Goal: Task Accomplishment & Management: Use online tool/utility

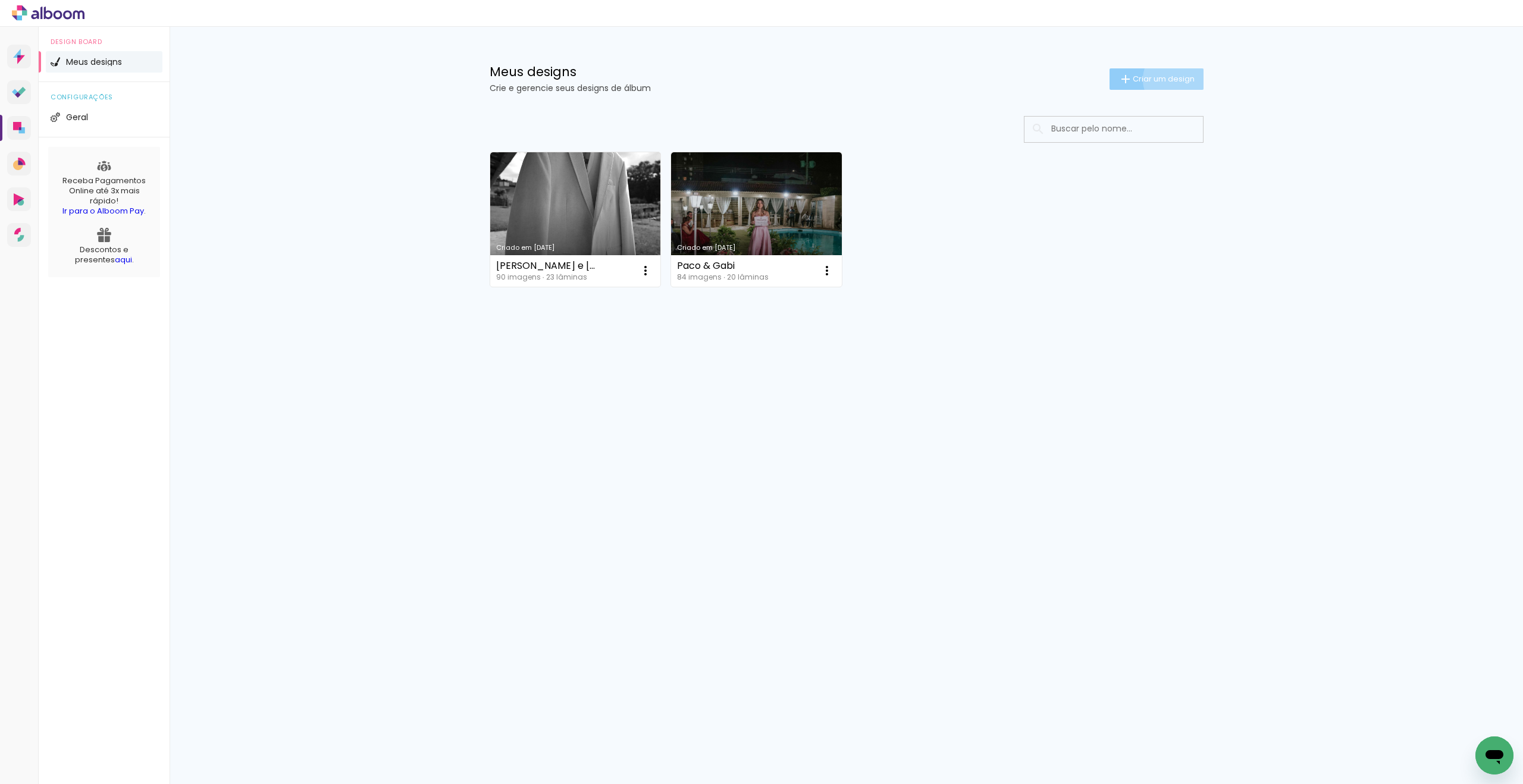
click at [1175, 79] on span "Criar um design" at bounding box center [1163, 79] width 62 height 7
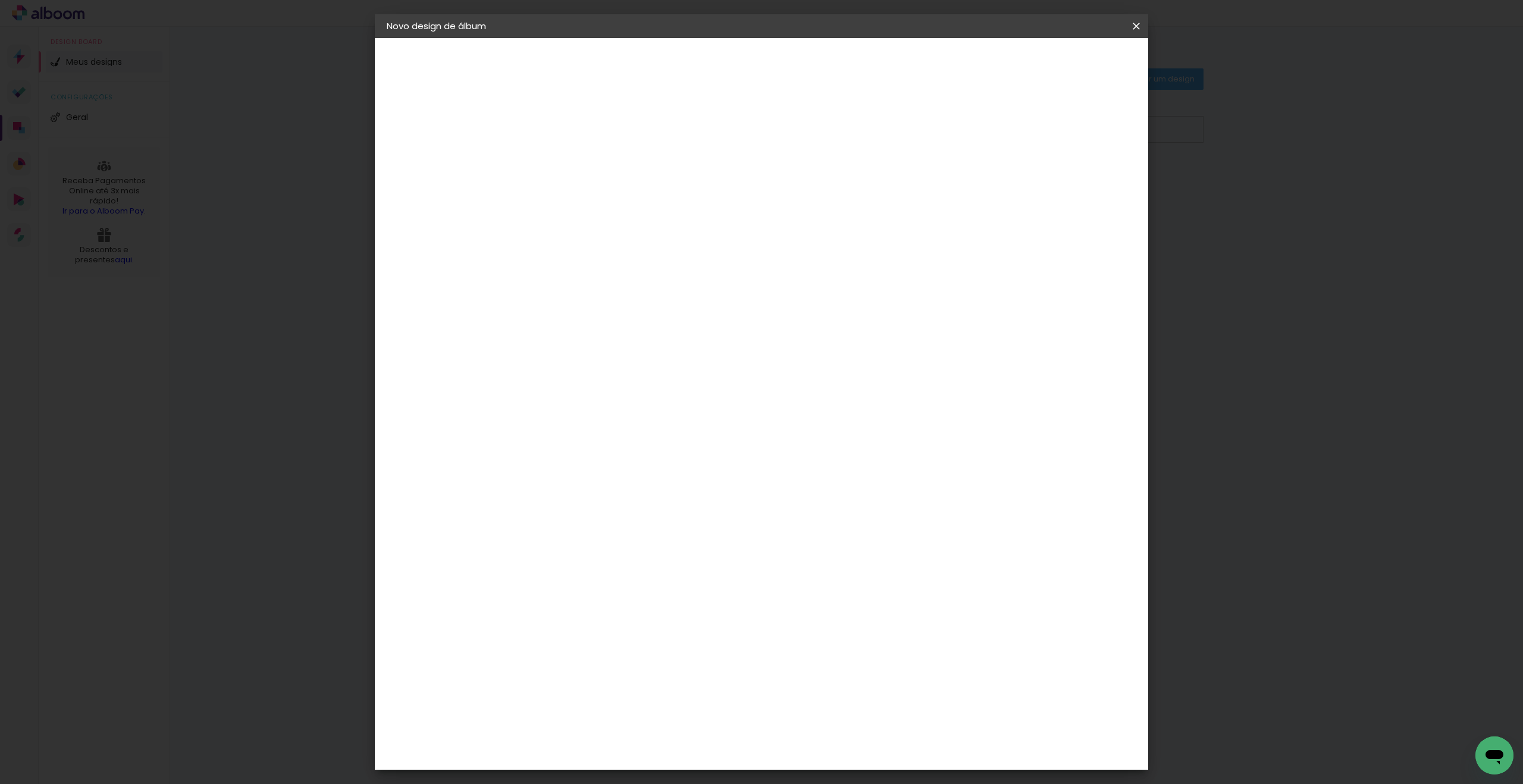
click at [615, 149] on div at bounding box center [581, 161] width 68 height 90
click at [581, 156] on input at bounding box center [581, 160] width 0 height 18
type input "Ana 15 anos"
type paper-input "Ana 15 anos"
click at [0, 0] on slot "Avançar" at bounding box center [0, 0] width 0 height 0
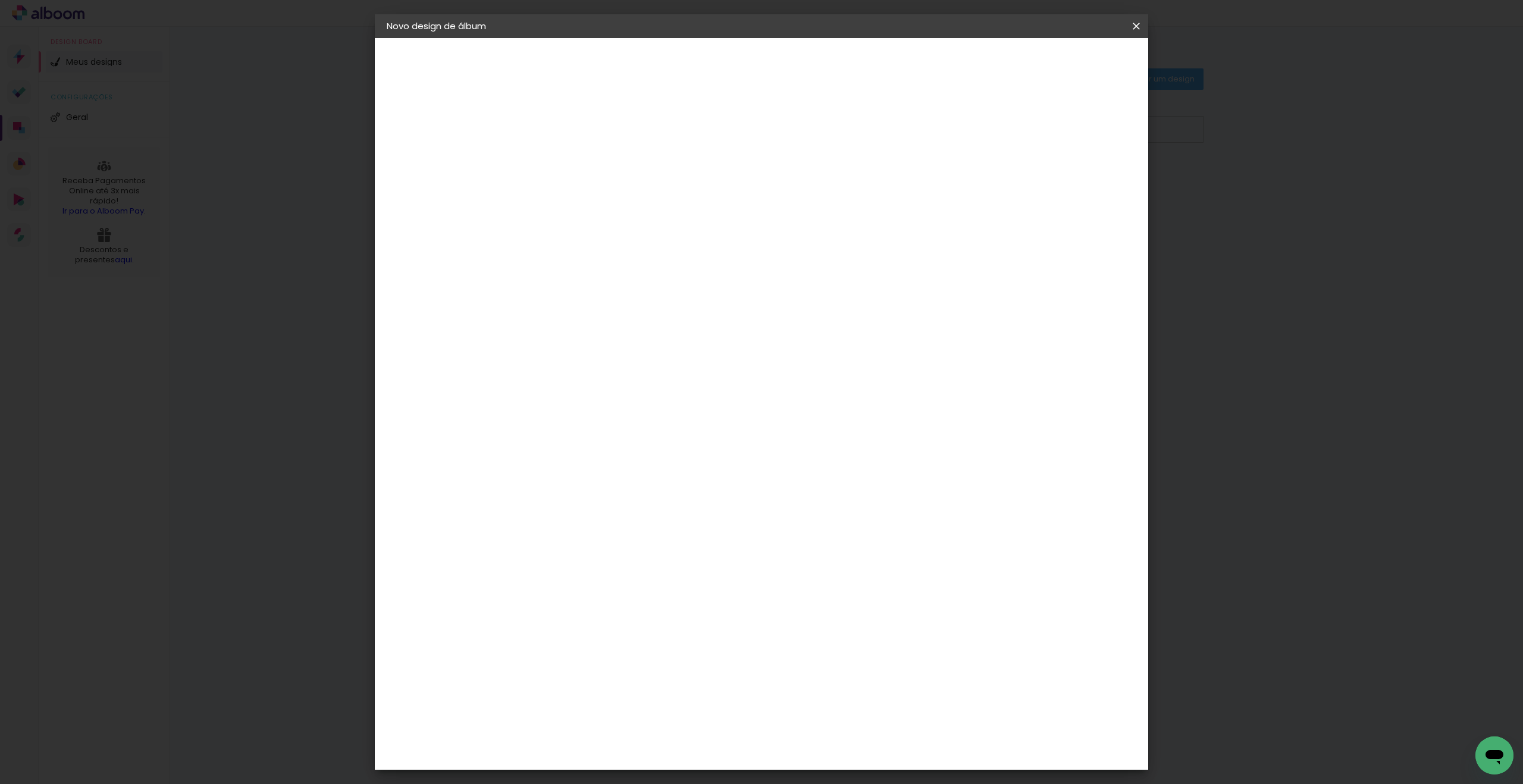
click at [803, 70] on div "Voltar Avançar" at bounding box center [744, 63] width 118 height 20
click at [739, 62] on paper-button "Voltar" at bounding box center [715, 63] width 48 height 20
click at [1136, 27] on iron-icon at bounding box center [1137, 26] width 15 height 12
